Goal: Browse casually

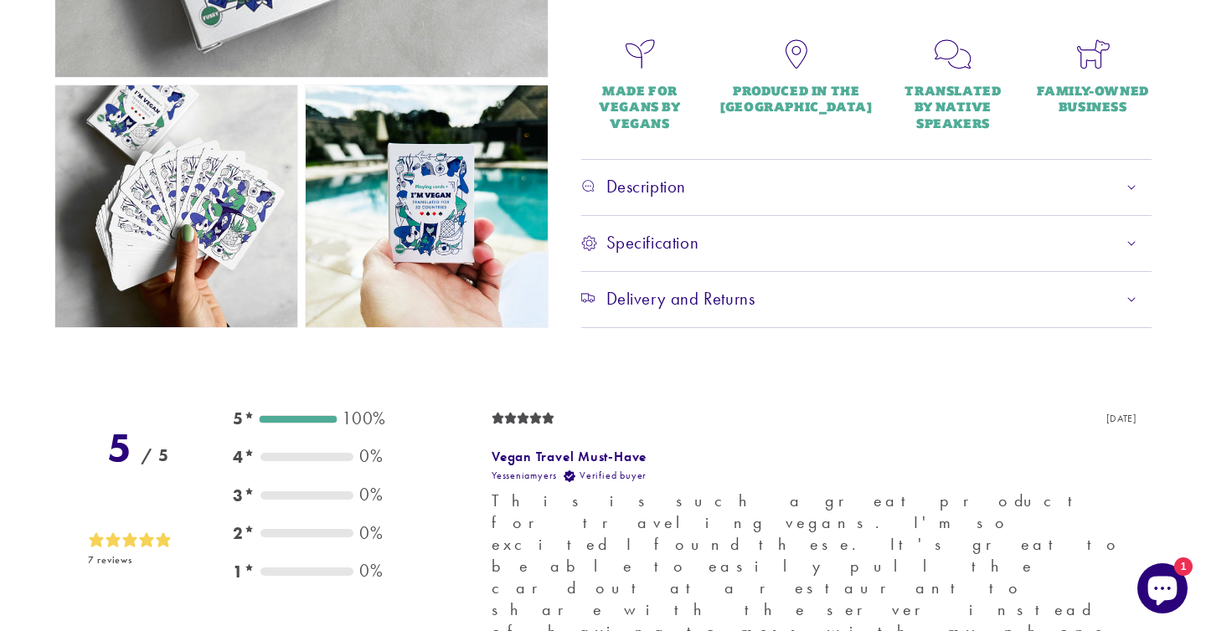
scroll to position [647, 0]
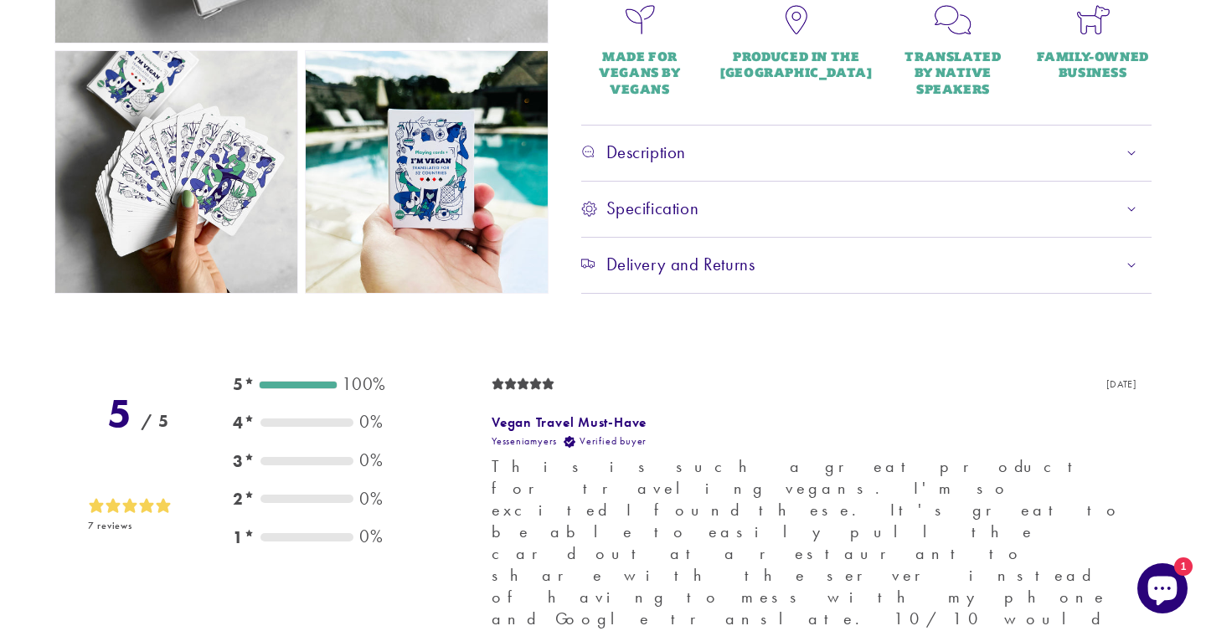
click at [850, 257] on div "Delivery and Returns" at bounding box center [866, 265] width 571 height 23
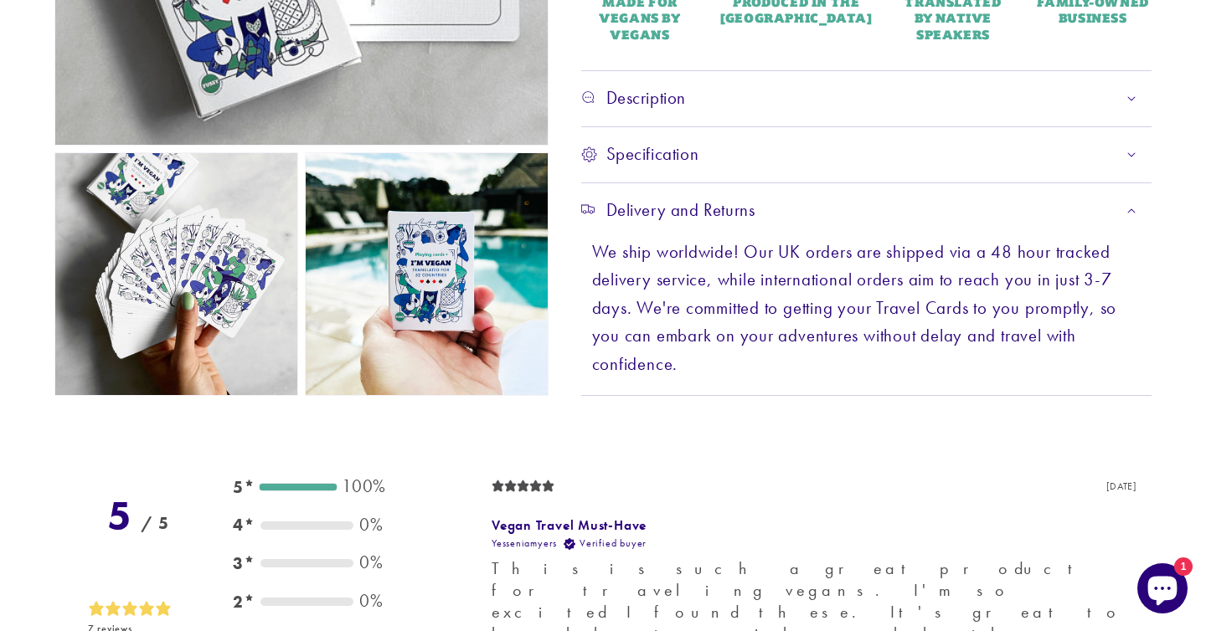
click at [873, 214] on div "Delivery and Returns" at bounding box center [866, 210] width 571 height 23
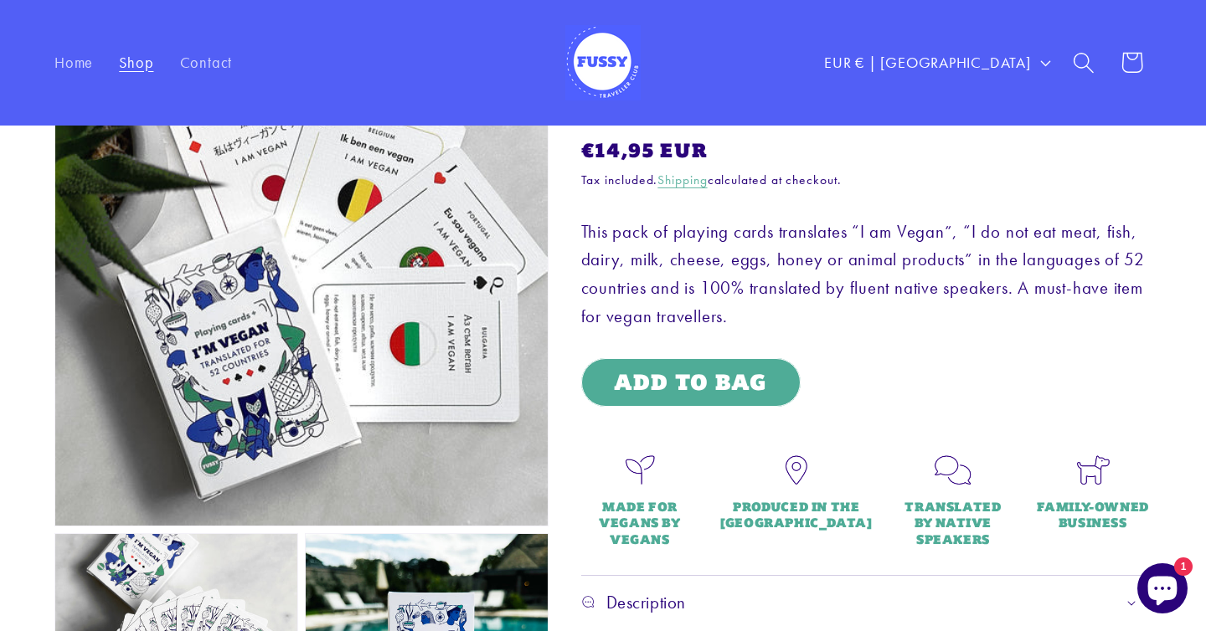
scroll to position [0, 0]
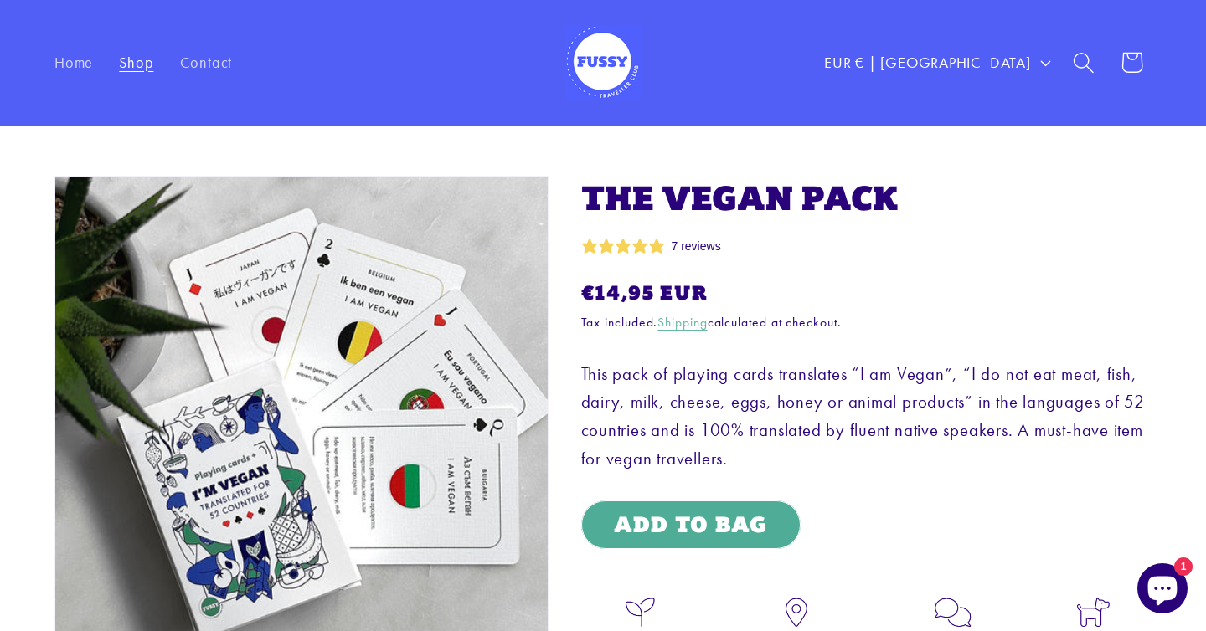
click at [580, 46] on img at bounding box center [602, 62] width 75 height 75
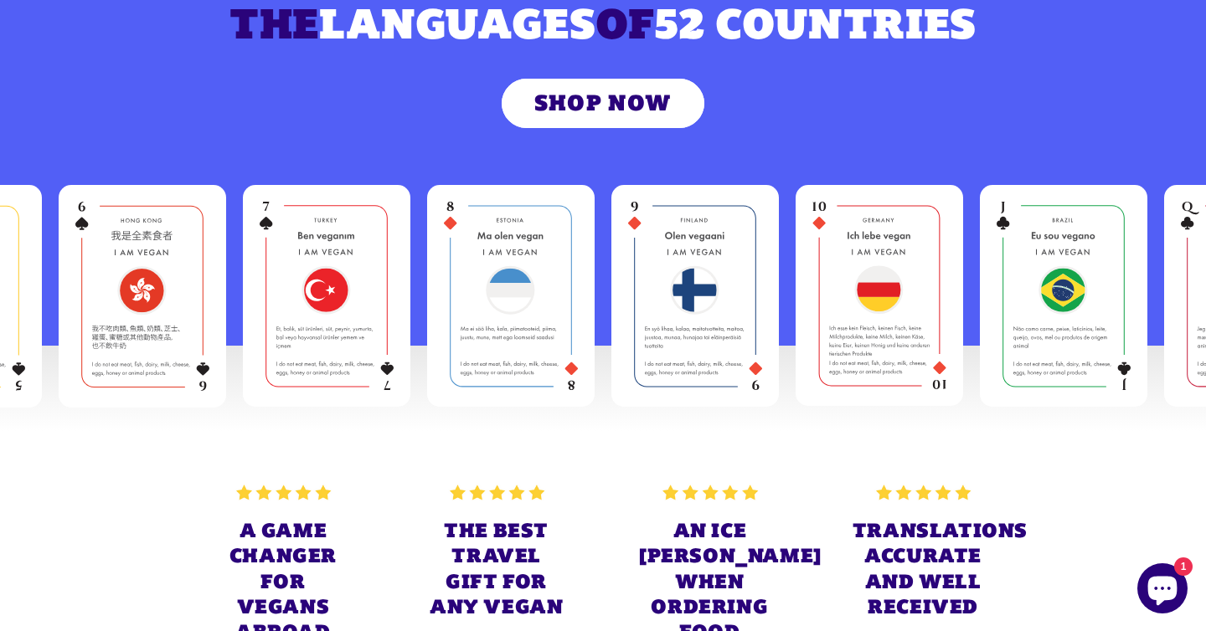
scroll to position [272, 0]
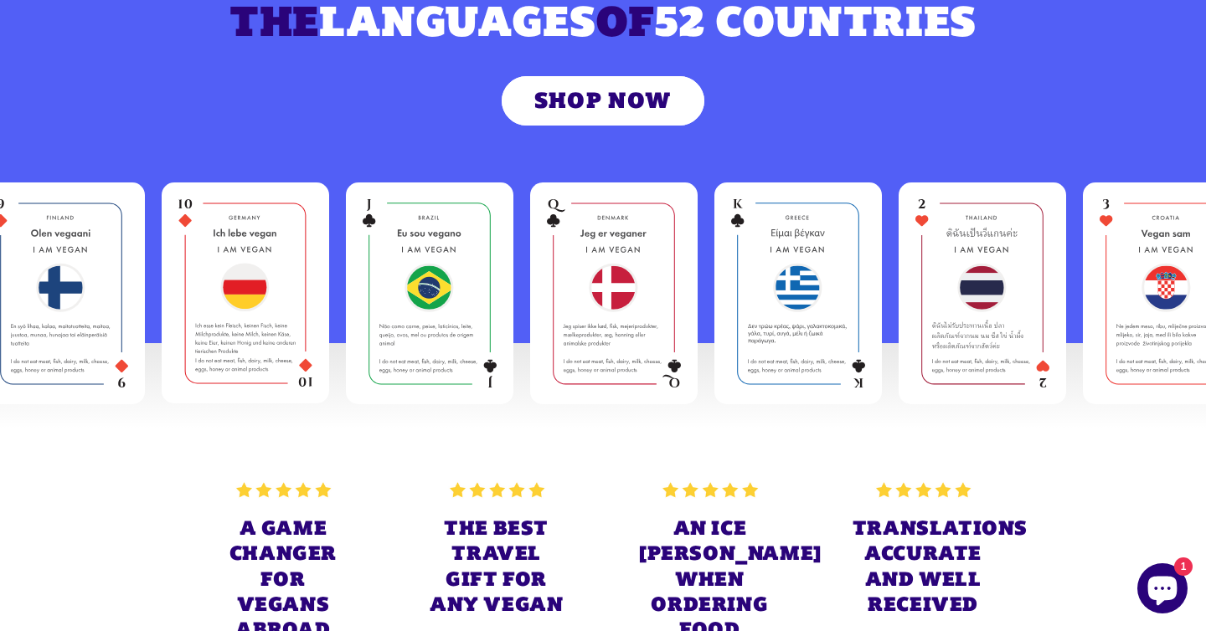
drag, startPoint x: 445, startPoint y: 267, endPoint x: 1100, endPoint y: 269, distance: 655.7
click at [1100, 269] on img at bounding box center [1166, 293] width 134 height 189
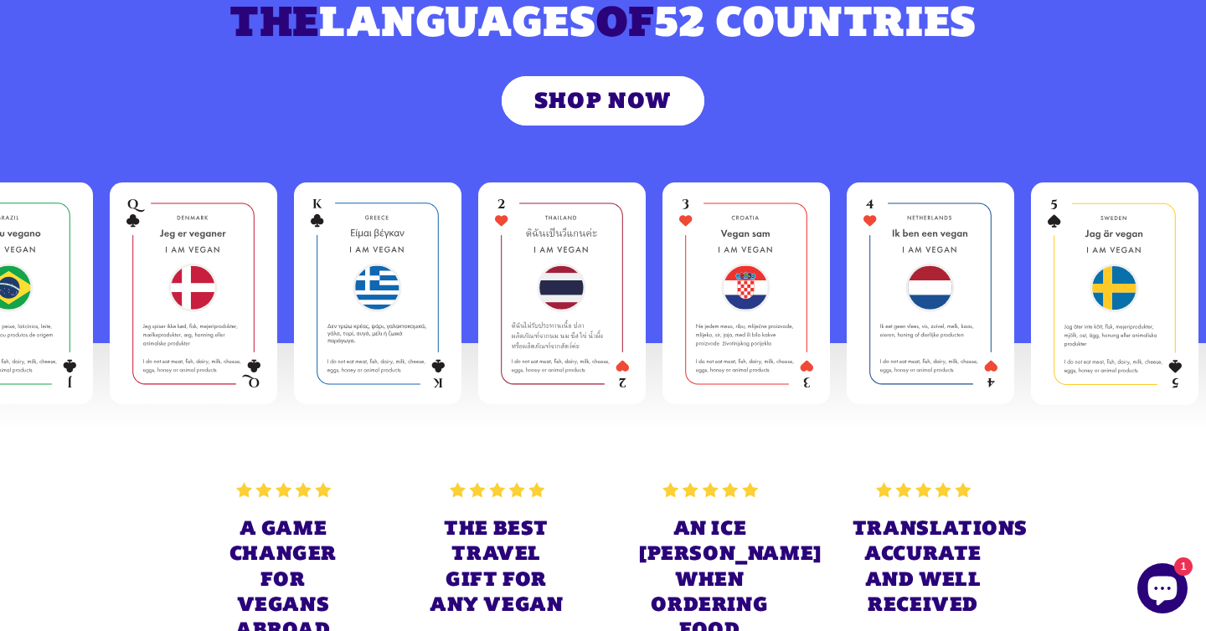
drag, startPoint x: 169, startPoint y: 262, endPoint x: 830, endPoint y: 264, distance: 660.7
click at [260, 263] on img at bounding box center [193, 293] width 134 height 189
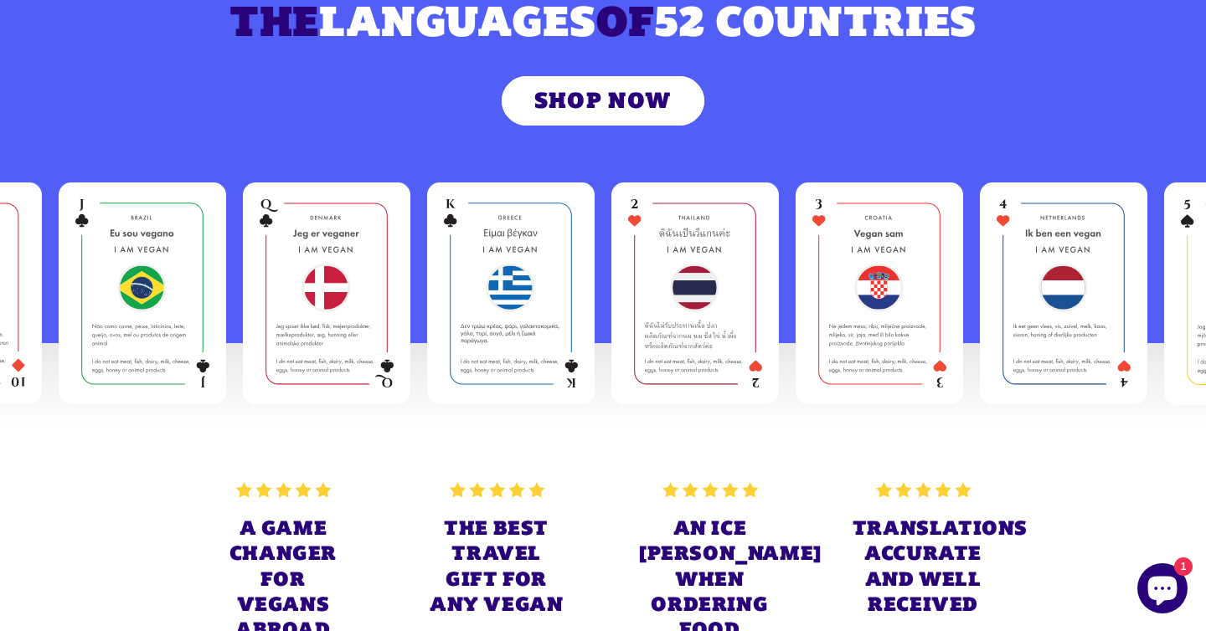
click at [168, 282] on div at bounding box center [142, 294] width 167 height 222
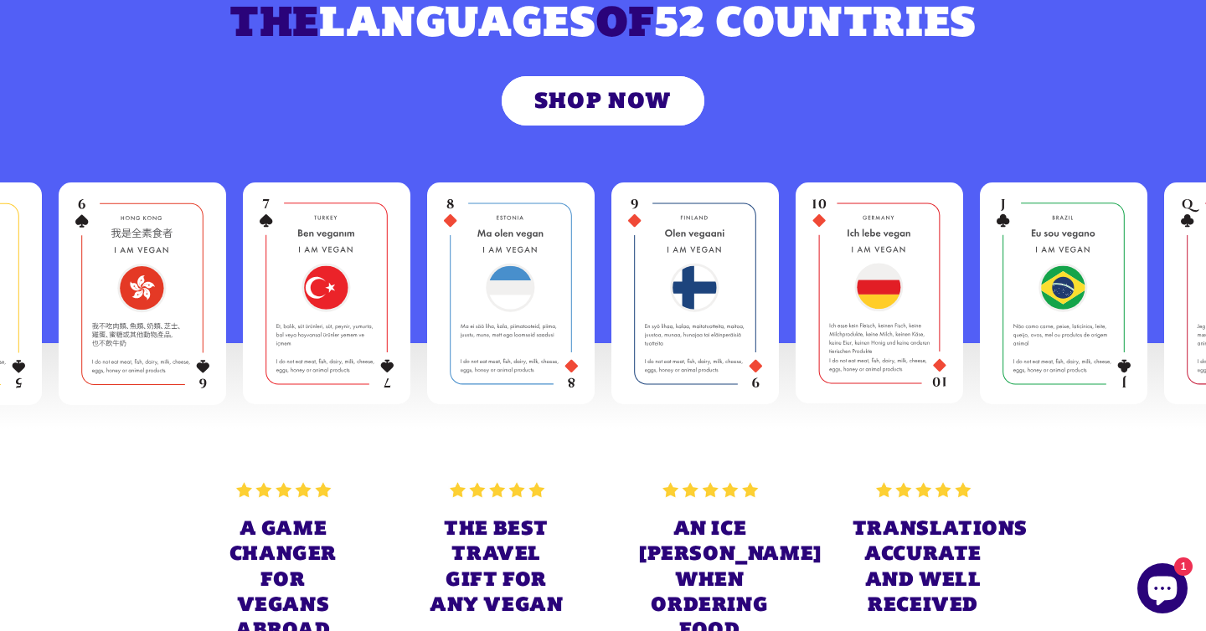
click at [878, 290] on img at bounding box center [879, 293] width 134 height 188
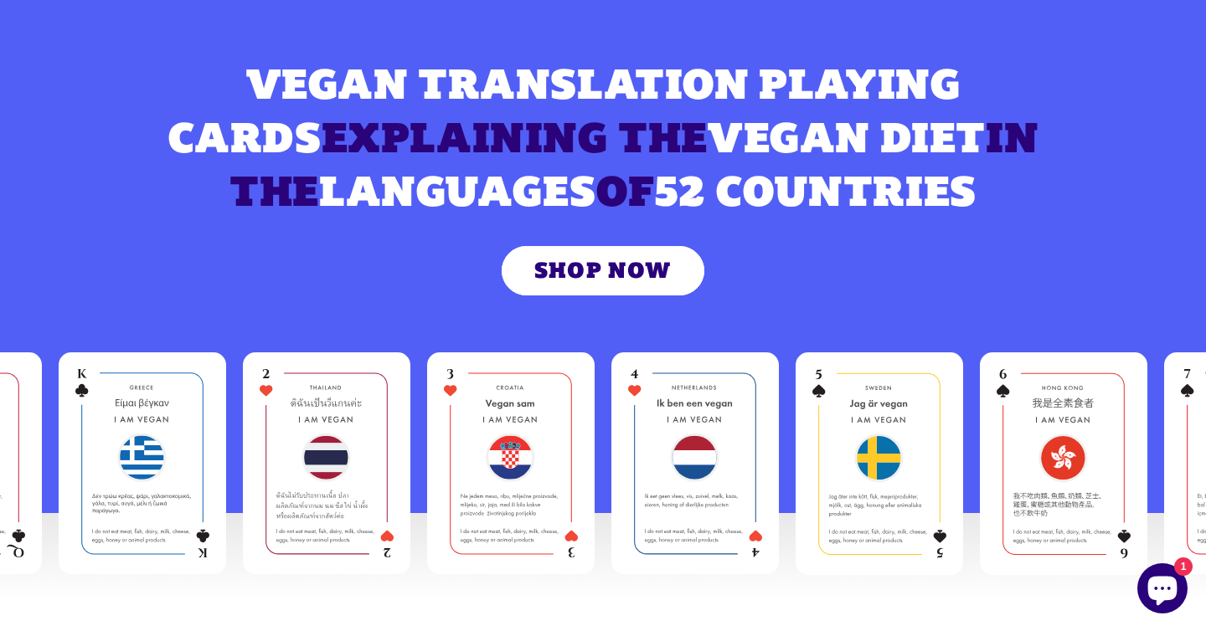
scroll to position [0, 0]
